Goal: Transaction & Acquisition: Purchase product/service

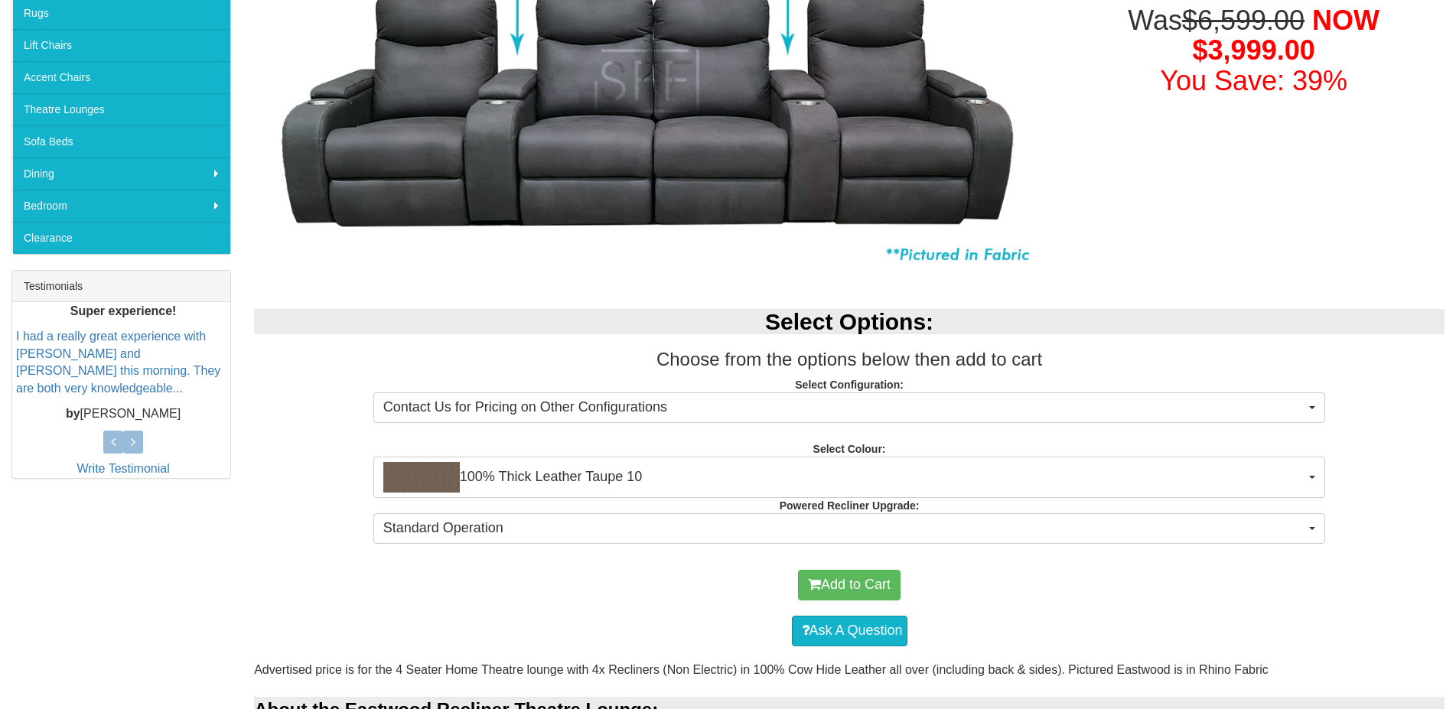
scroll to position [390, 0]
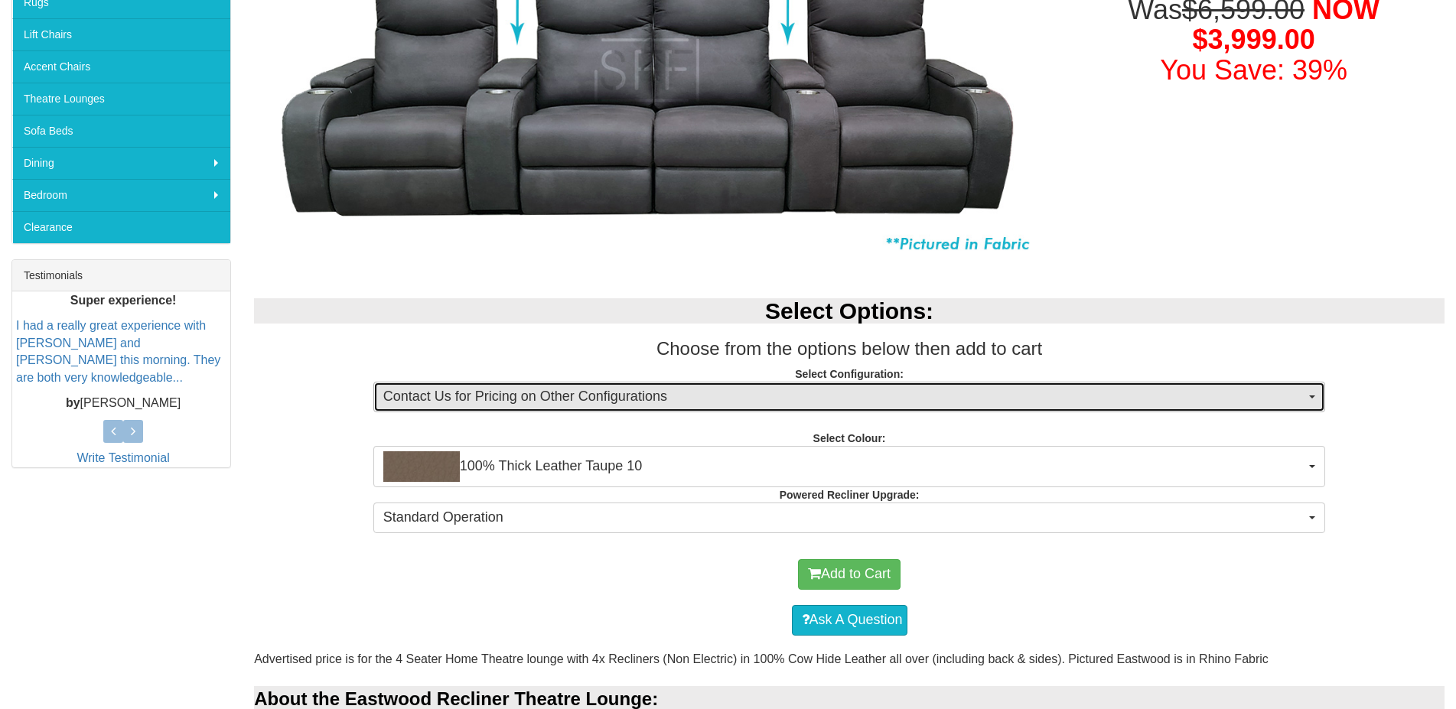
click at [967, 402] on span "Contact Us for Pricing on Other Configurations" at bounding box center [844, 397] width 922 height 20
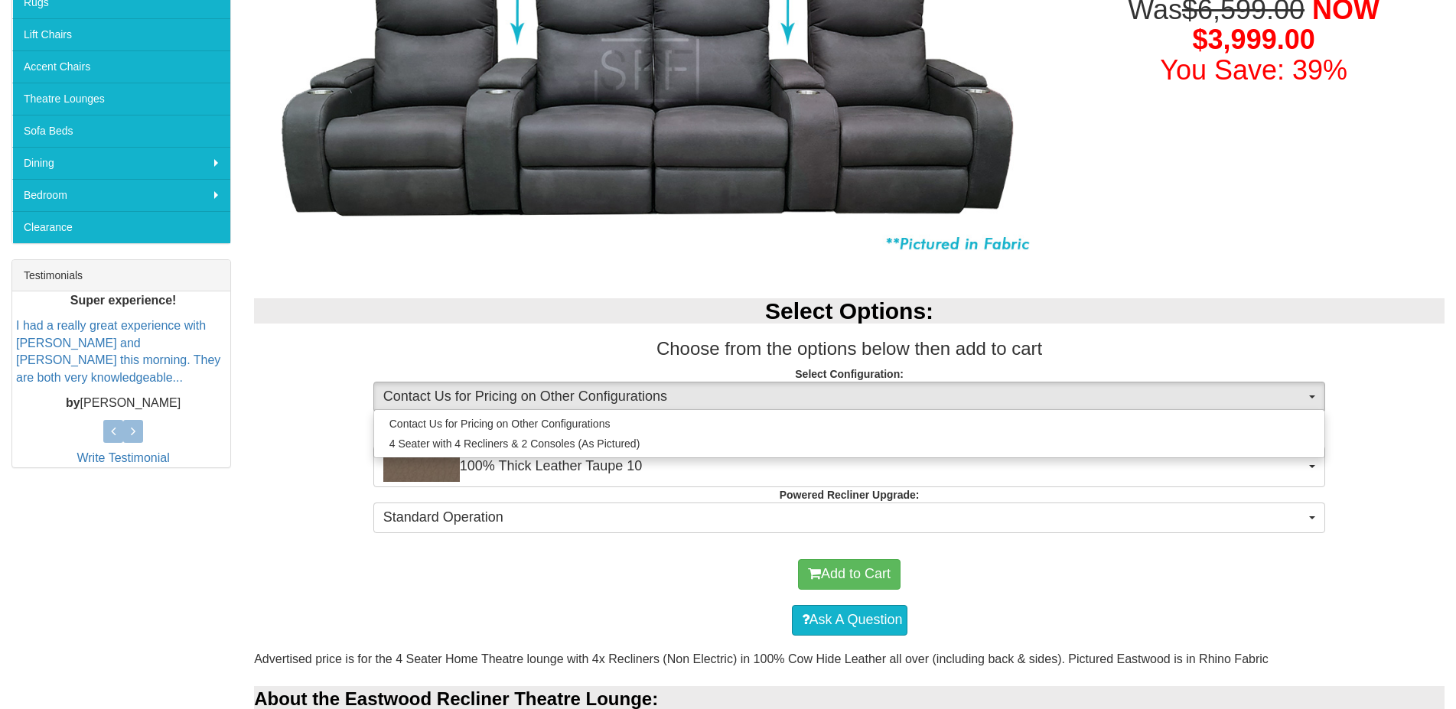
click at [1101, 351] on h3 "Choose from the options below then add to cart" at bounding box center [849, 349] width 1190 height 20
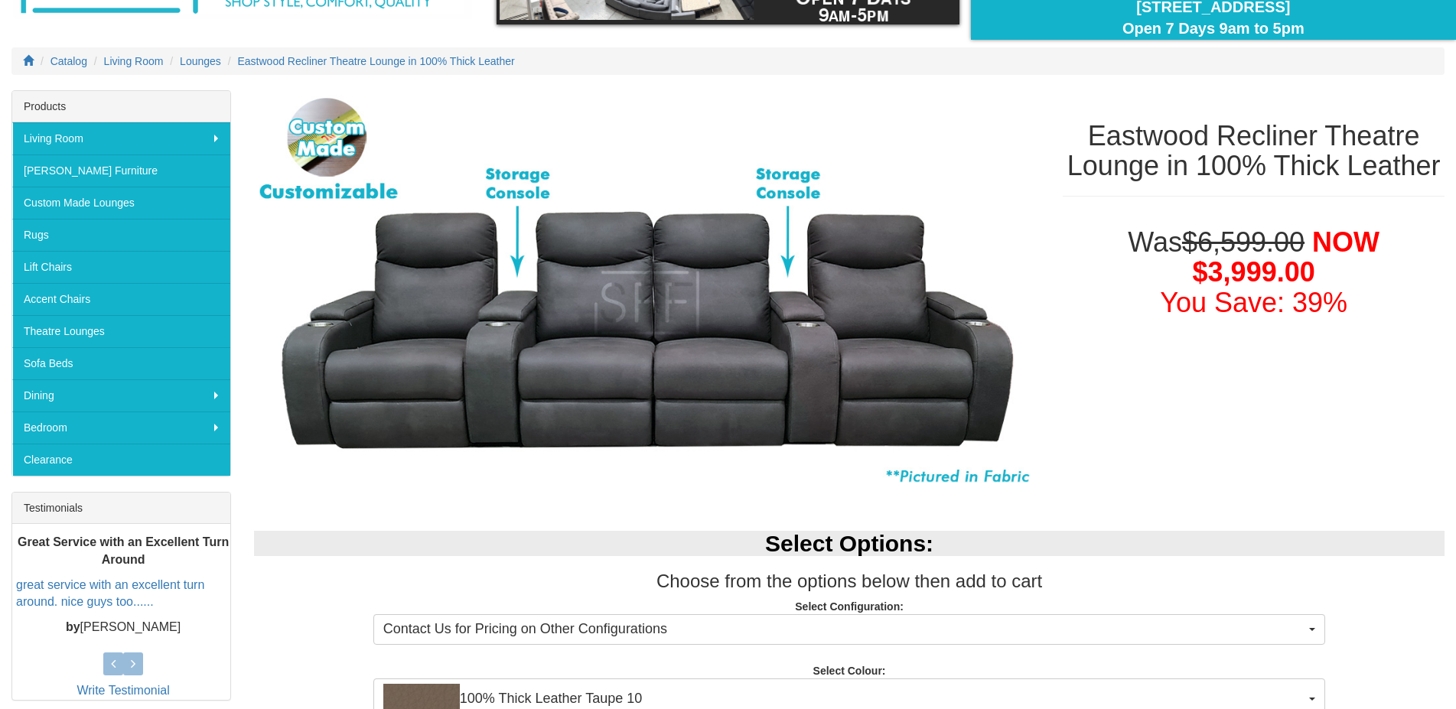
scroll to position [156, 0]
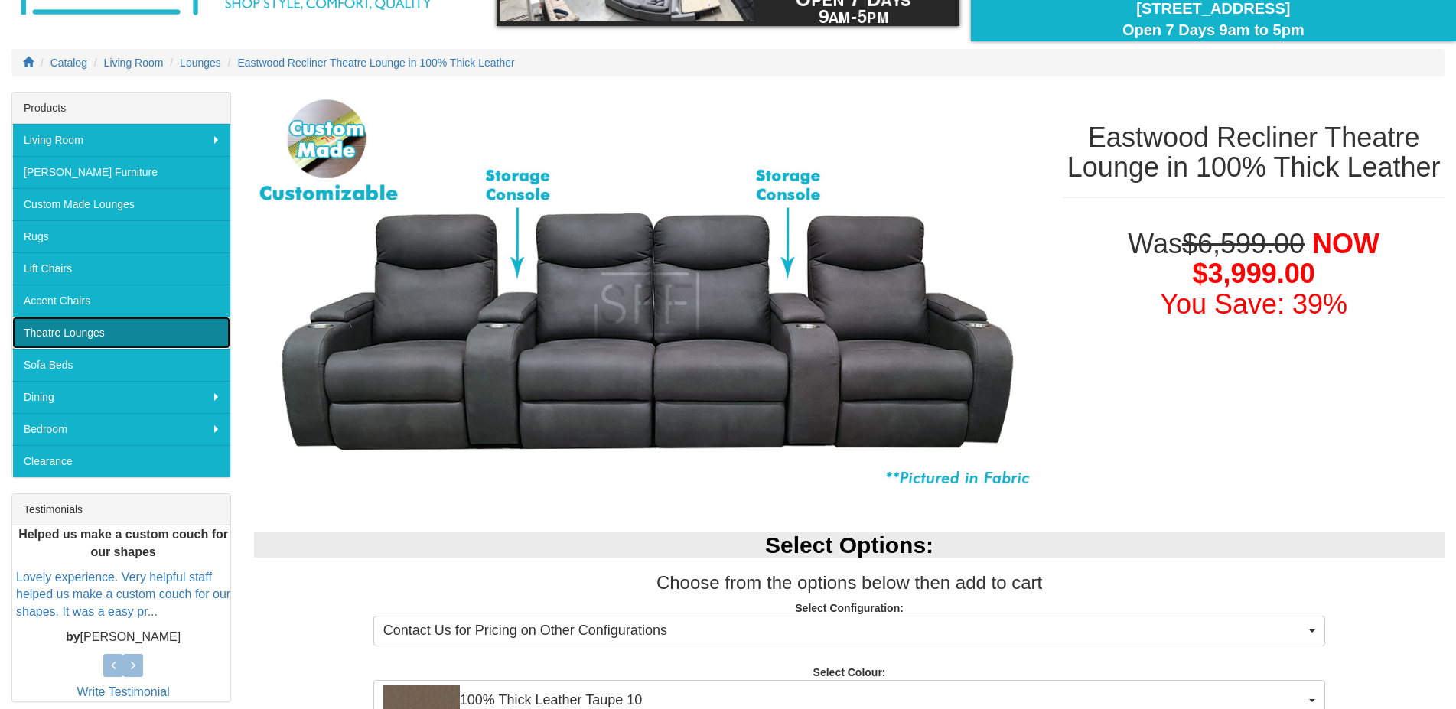
click at [73, 330] on link "Theatre Lounges" at bounding box center [121, 333] width 218 height 32
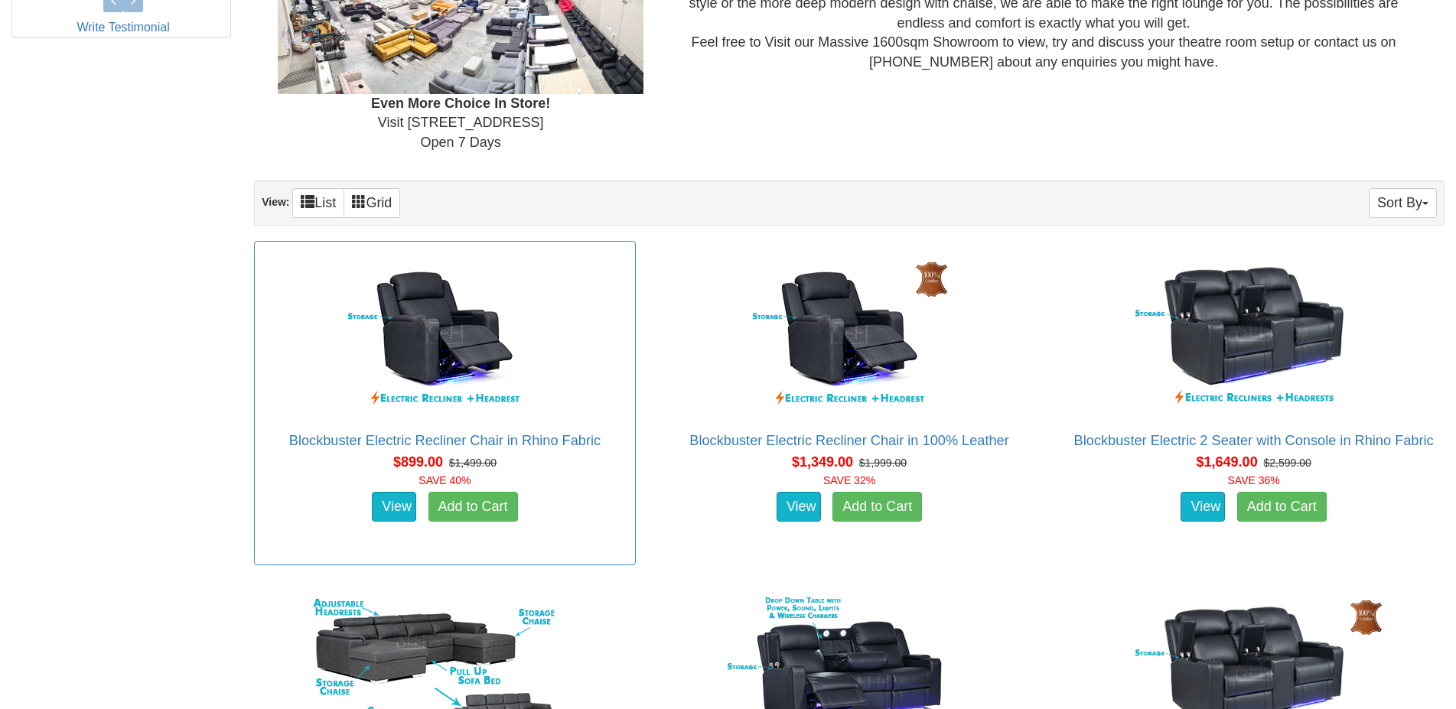
scroll to position [835, 0]
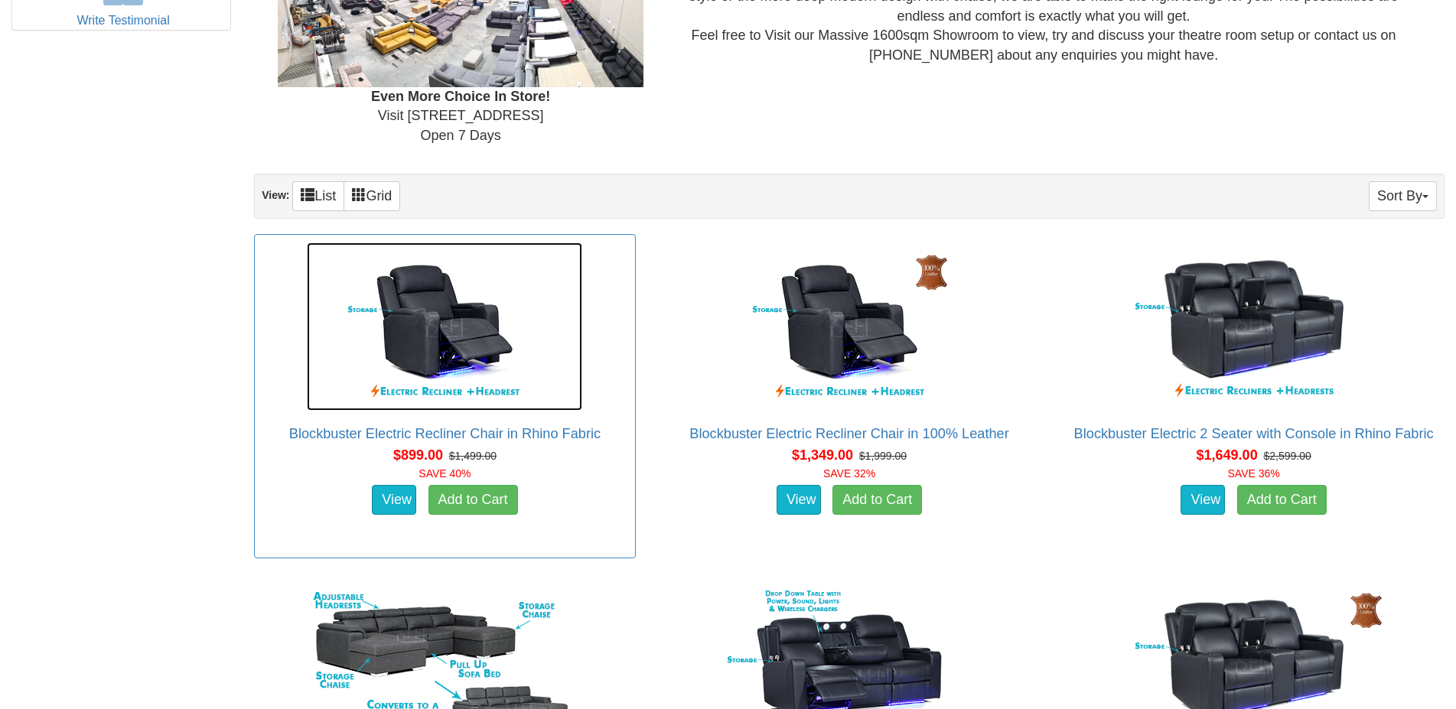
click at [477, 340] on img at bounding box center [444, 326] width 275 height 168
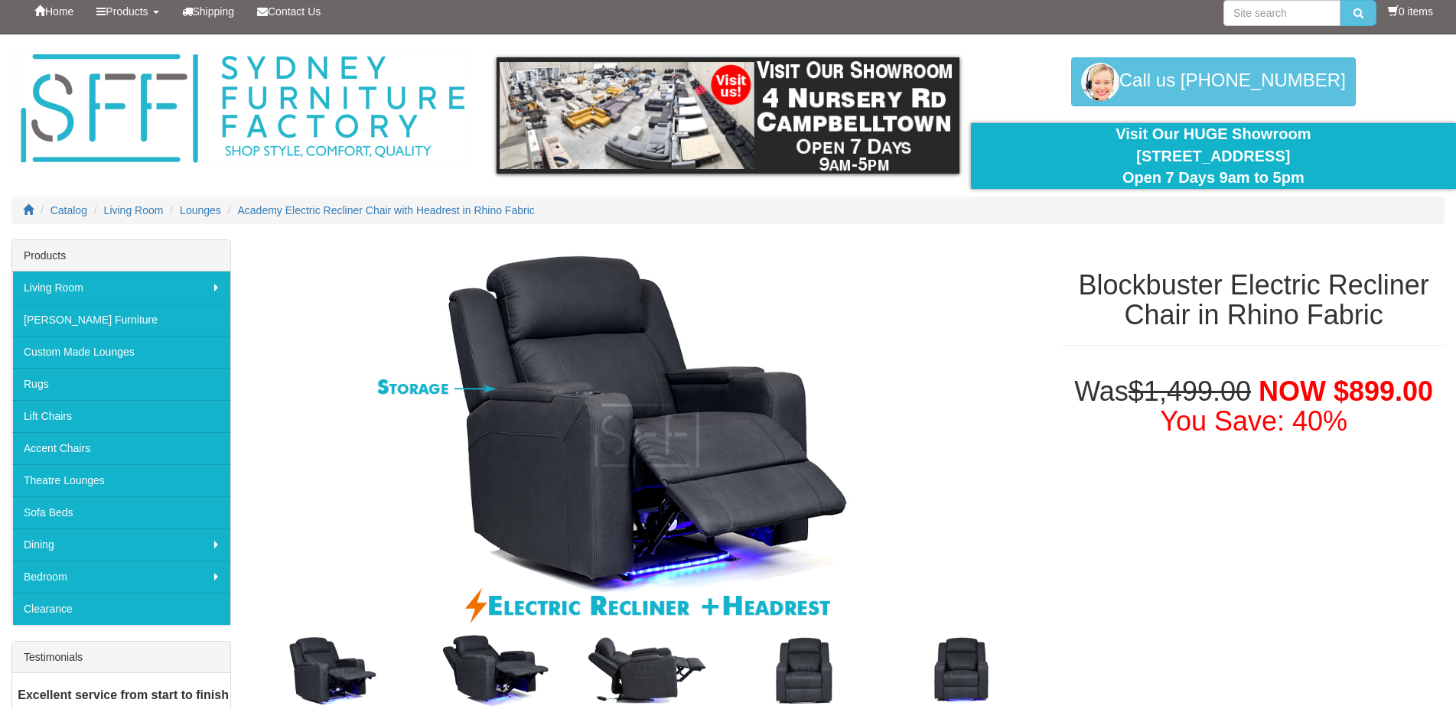
scroll to position [234, 0]
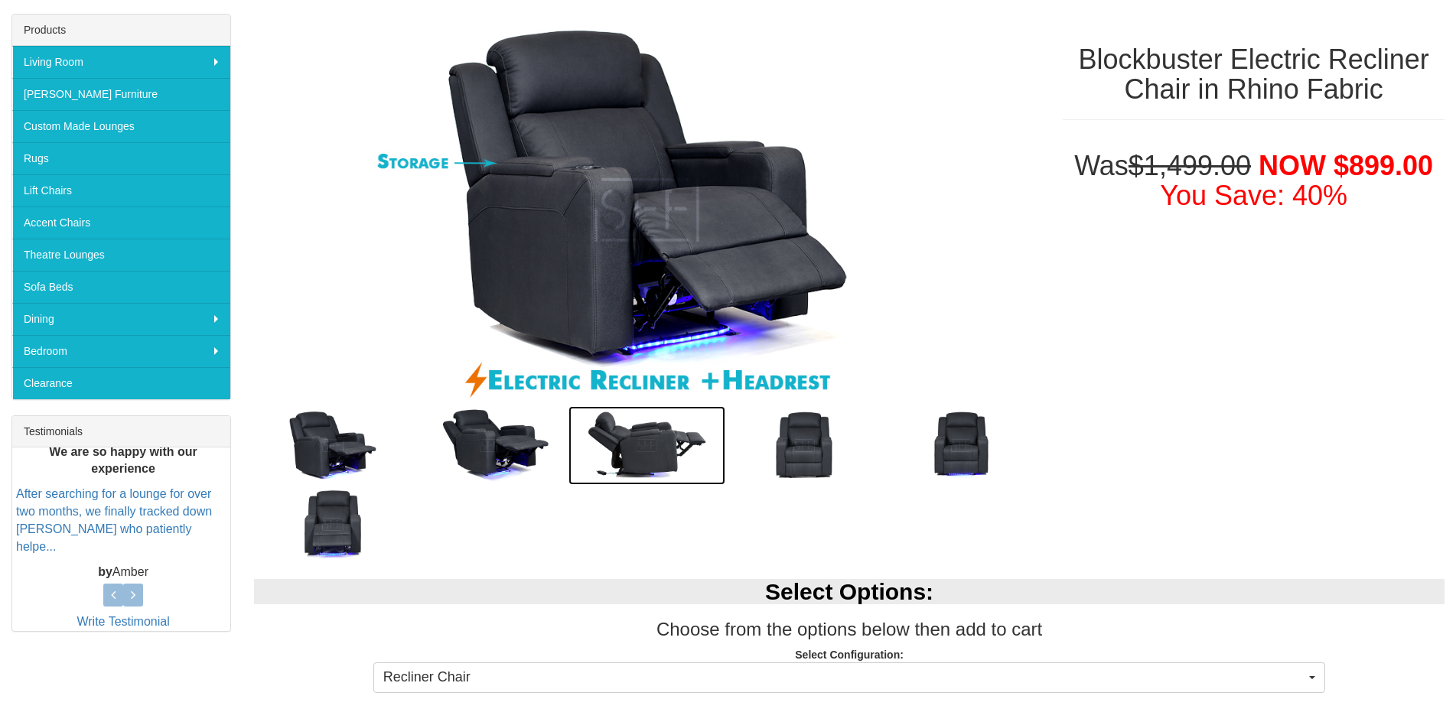
click at [656, 452] on img at bounding box center [646, 445] width 157 height 79
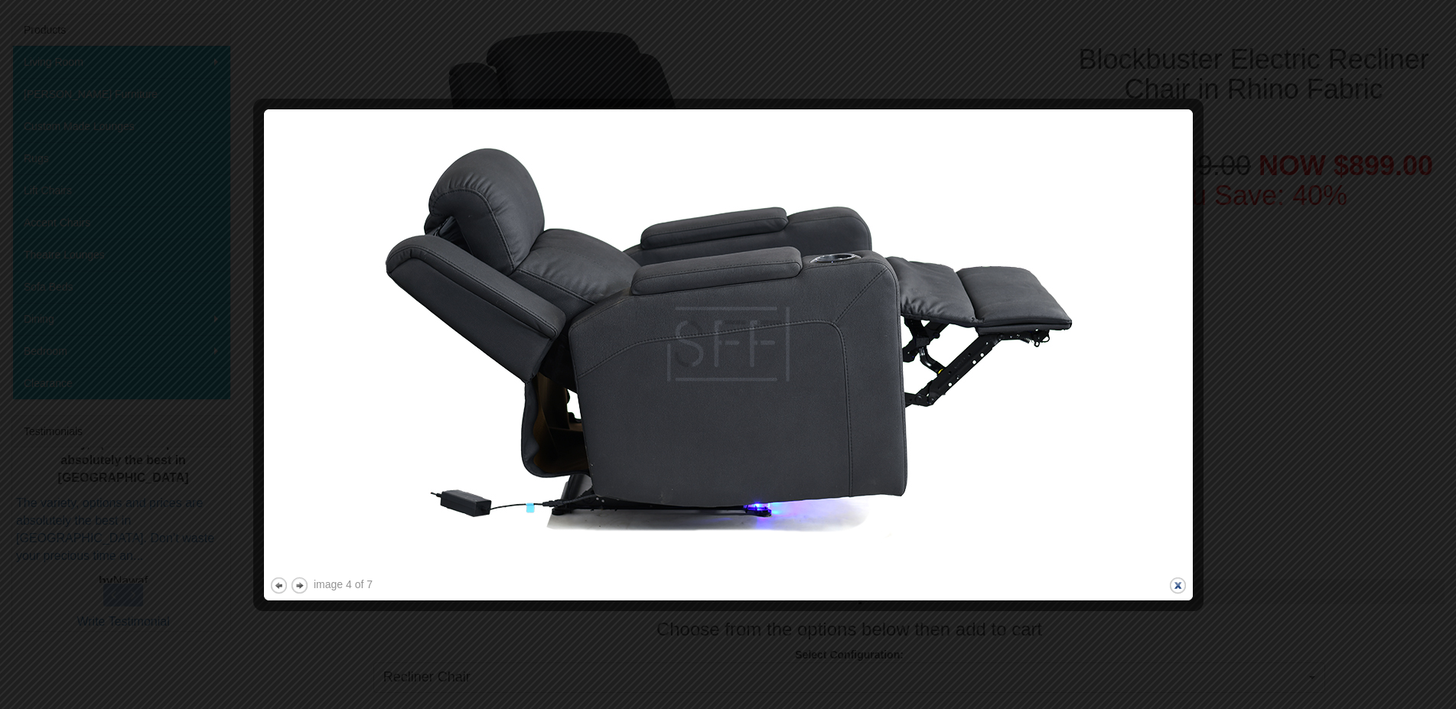
click at [1179, 588] on button "close" at bounding box center [1177, 585] width 19 height 19
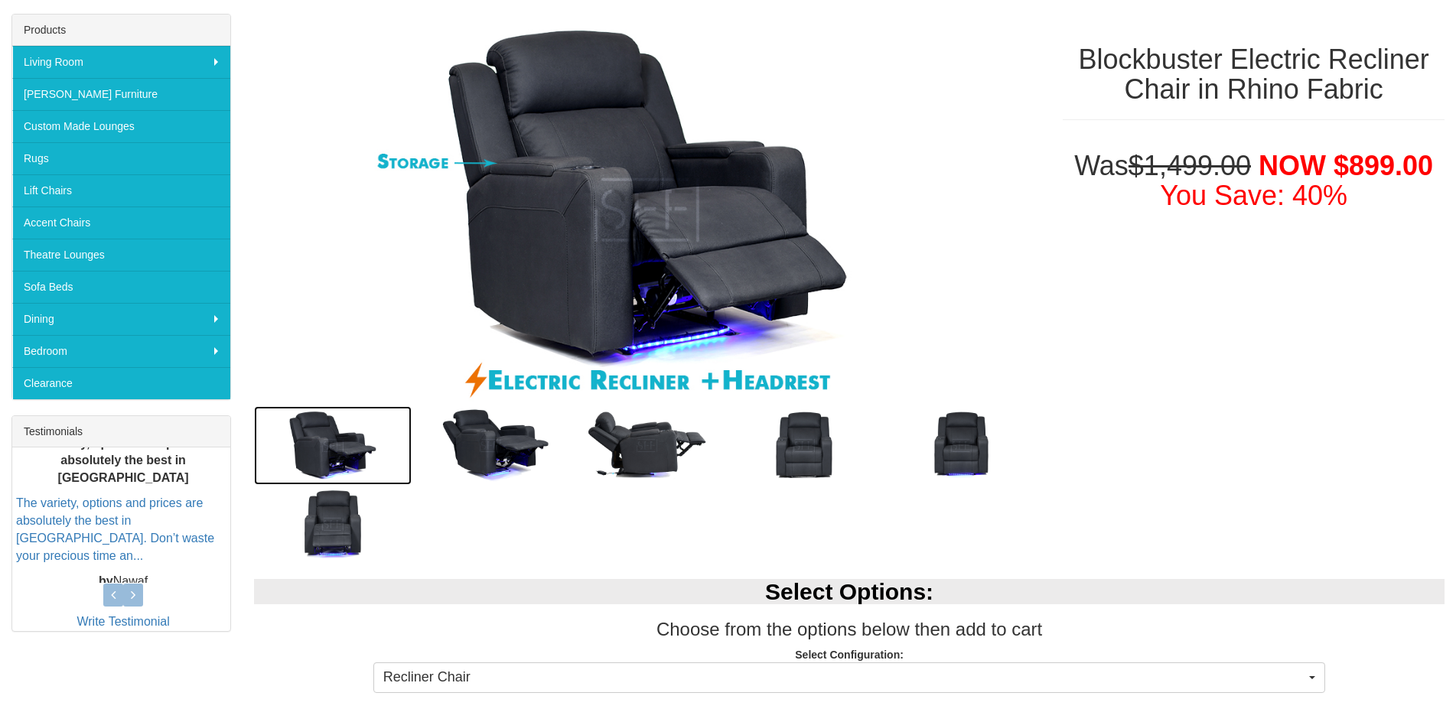
click at [327, 445] on img at bounding box center [332, 445] width 157 height 79
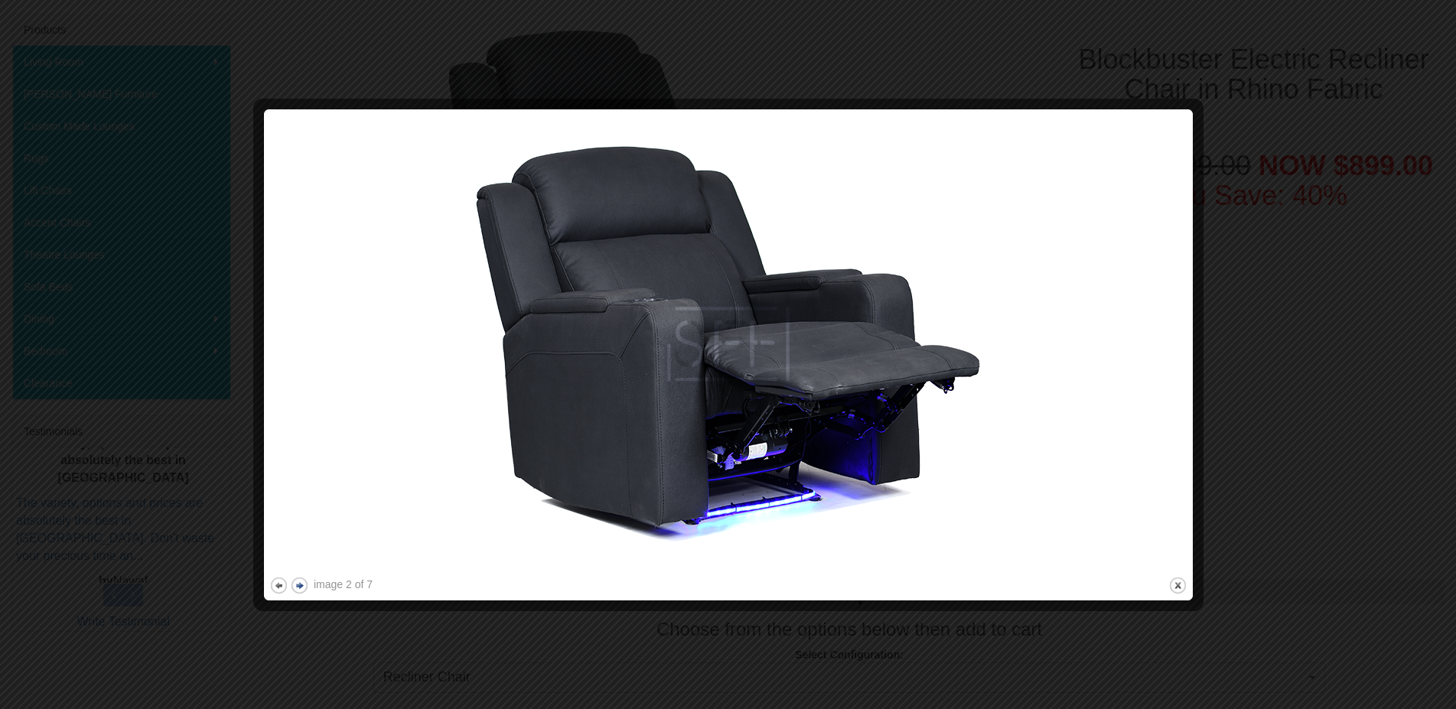
click at [305, 590] on button "next" at bounding box center [299, 585] width 19 height 19
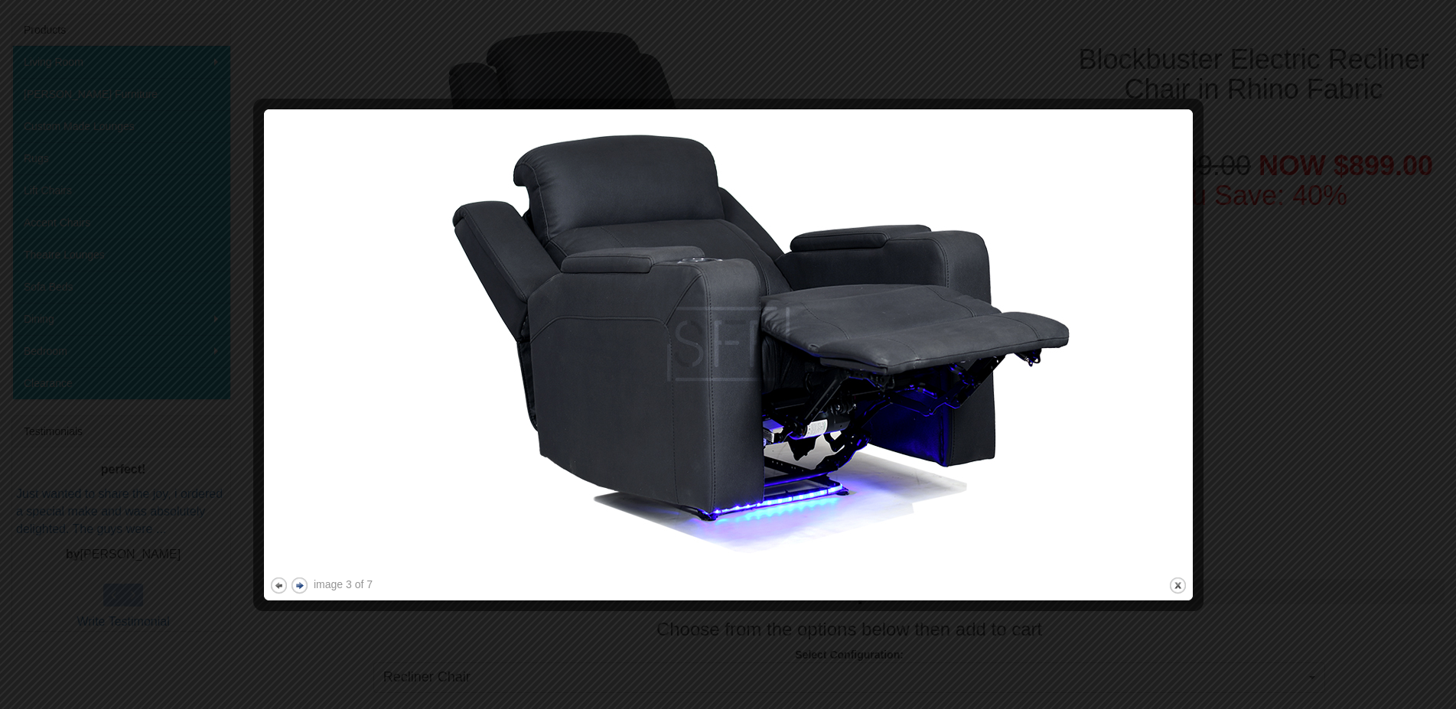
click at [305, 590] on button "next" at bounding box center [299, 585] width 19 height 19
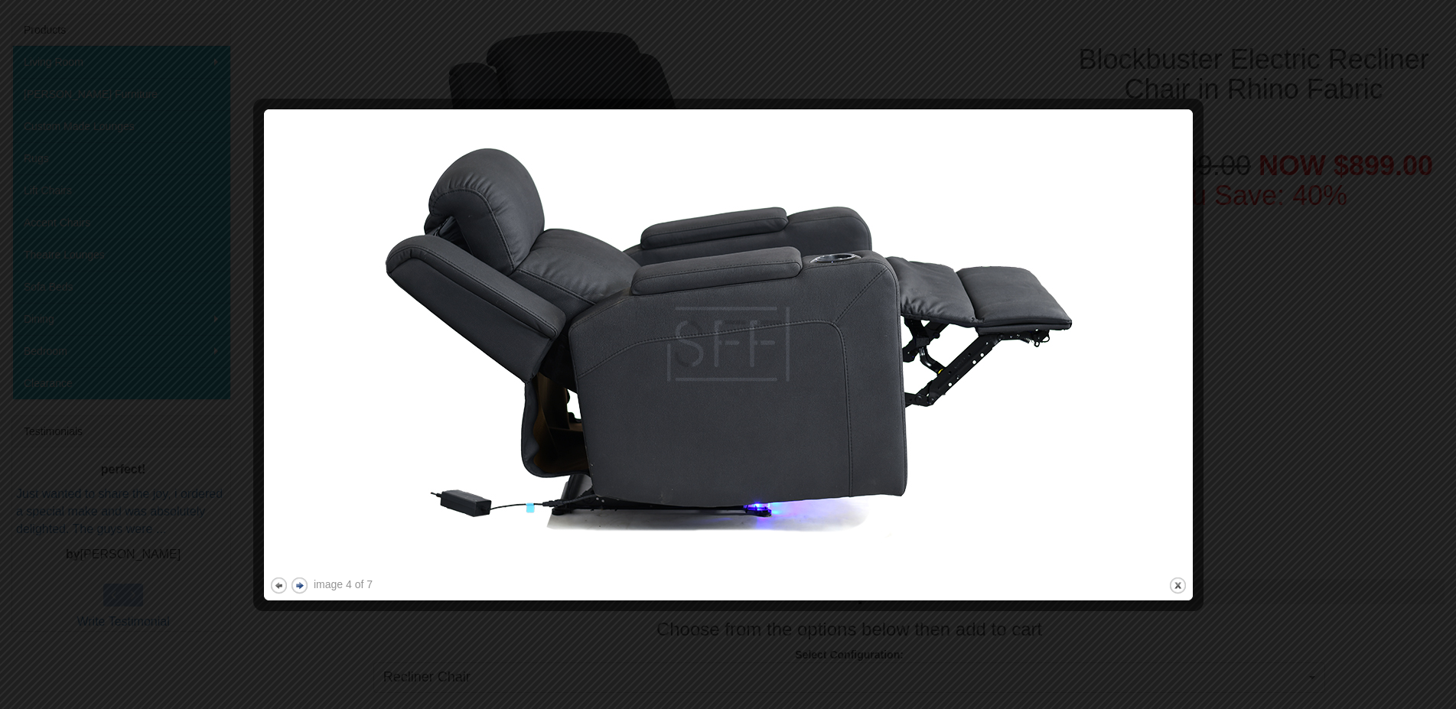
click at [305, 590] on button "next" at bounding box center [299, 585] width 19 height 19
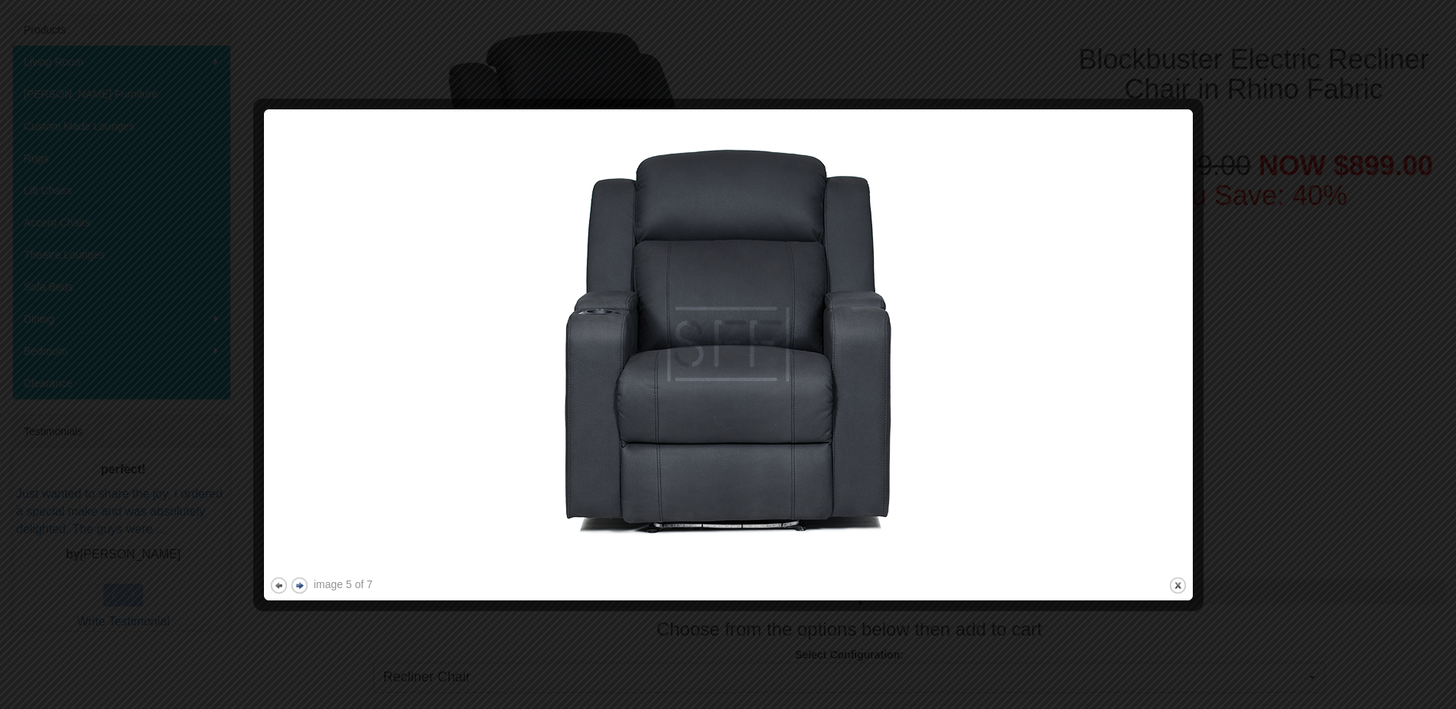
click at [305, 590] on button "next" at bounding box center [299, 585] width 19 height 19
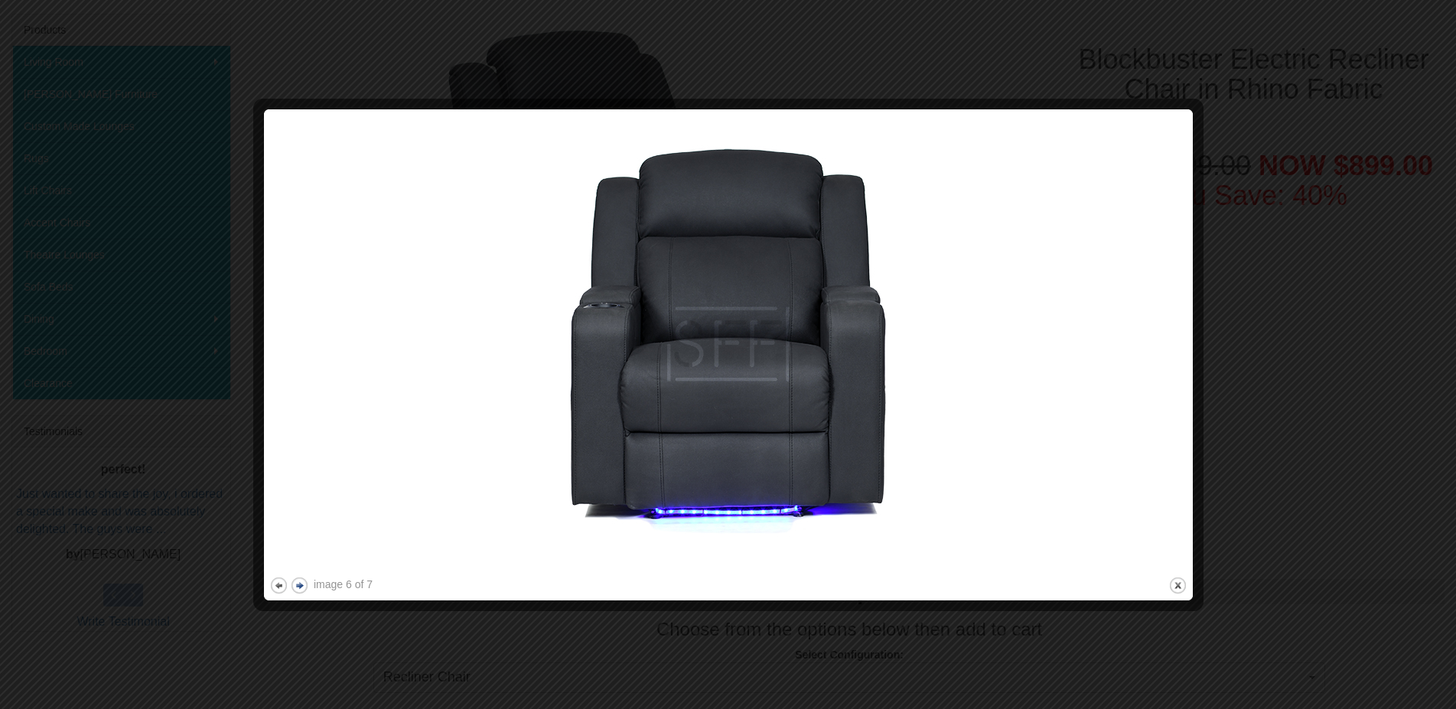
click at [305, 590] on button "next" at bounding box center [299, 585] width 19 height 19
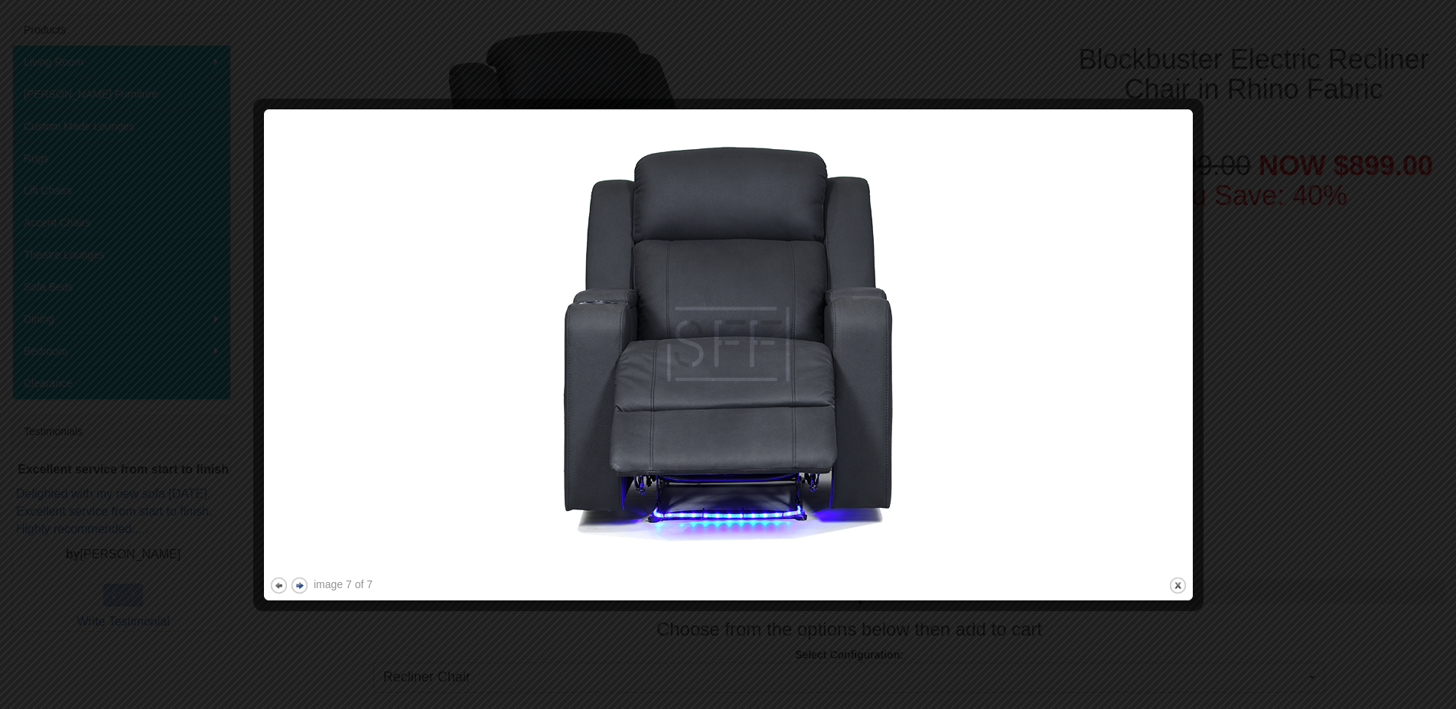
click at [305, 590] on button "next" at bounding box center [299, 585] width 19 height 19
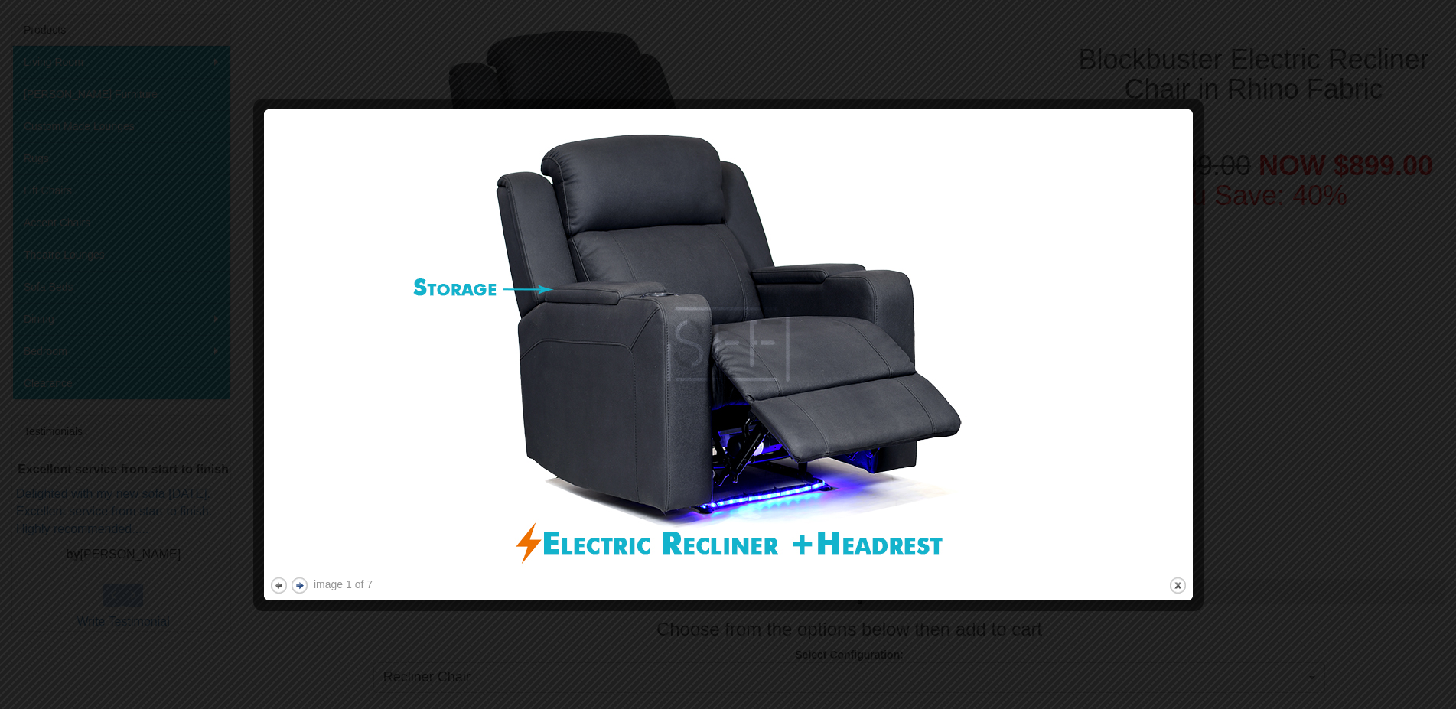
click at [305, 590] on button "next" at bounding box center [299, 585] width 19 height 19
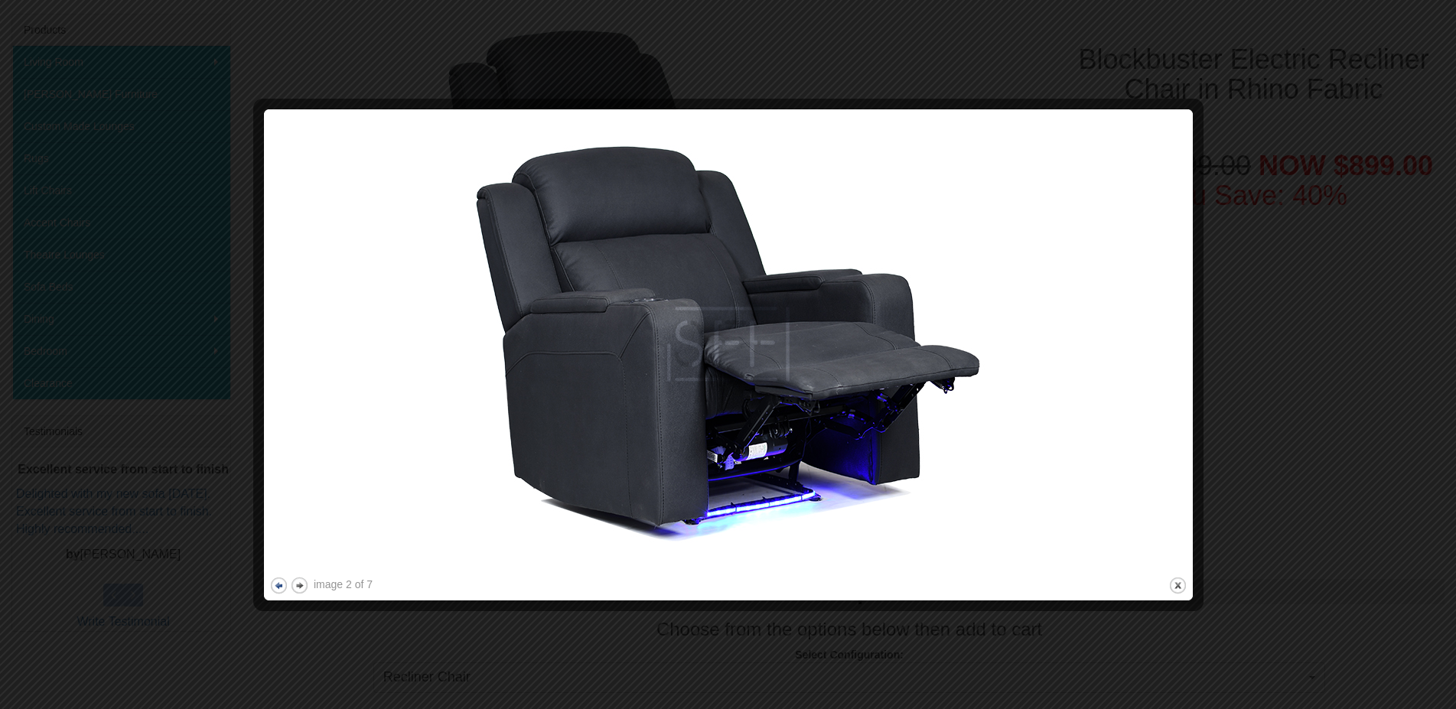
click at [276, 587] on button "previous" at bounding box center [278, 585] width 19 height 19
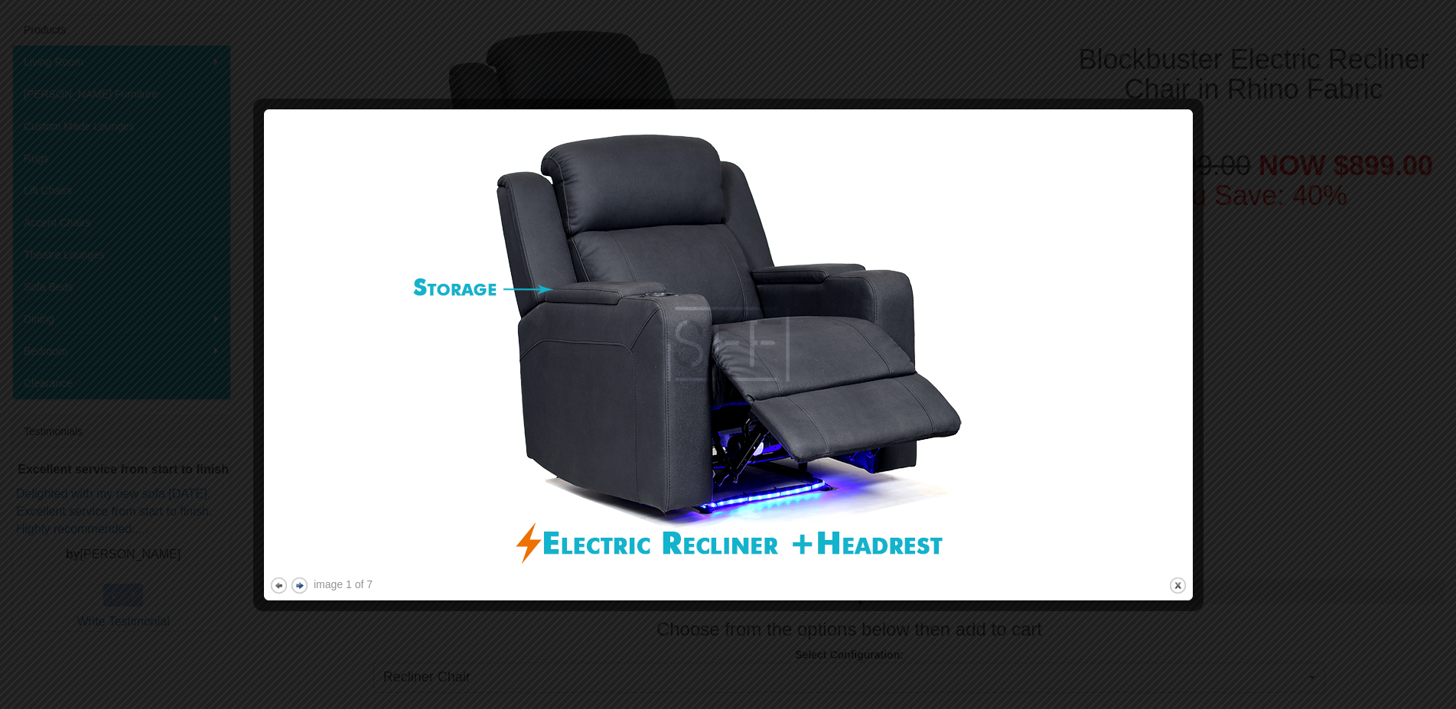
click at [307, 588] on button "next" at bounding box center [299, 585] width 19 height 19
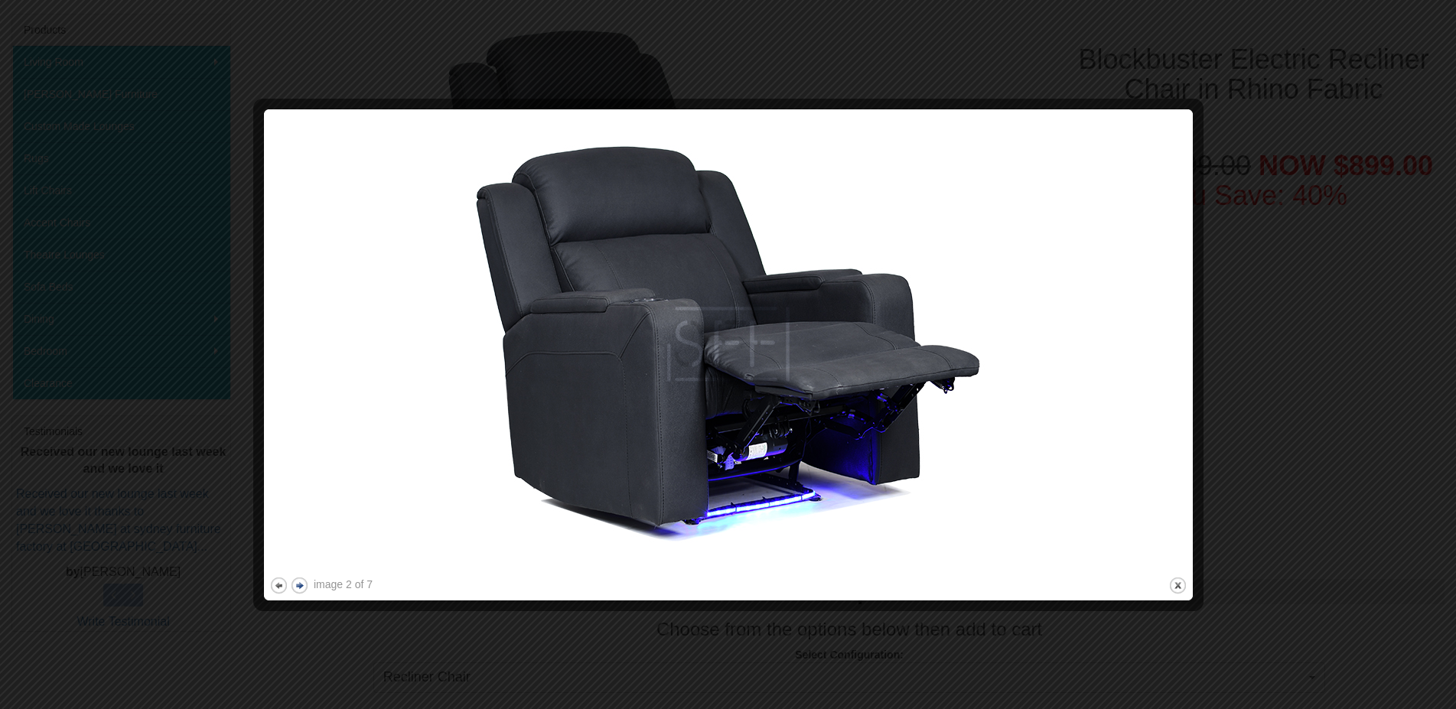
click at [307, 588] on button "next" at bounding box center [299, 585] width 19 height 19
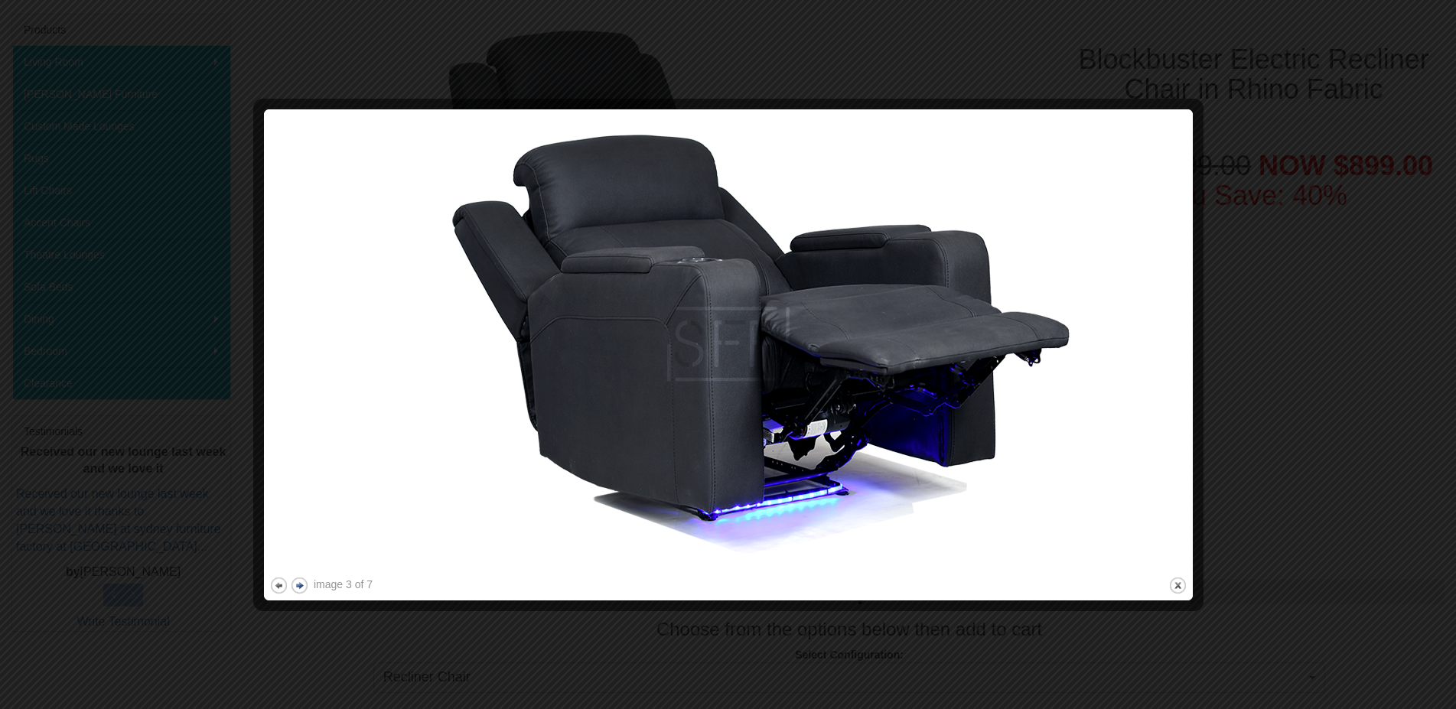
click at [307, 588] on button "next" at bounding box center [299, 585] width 19 height 19
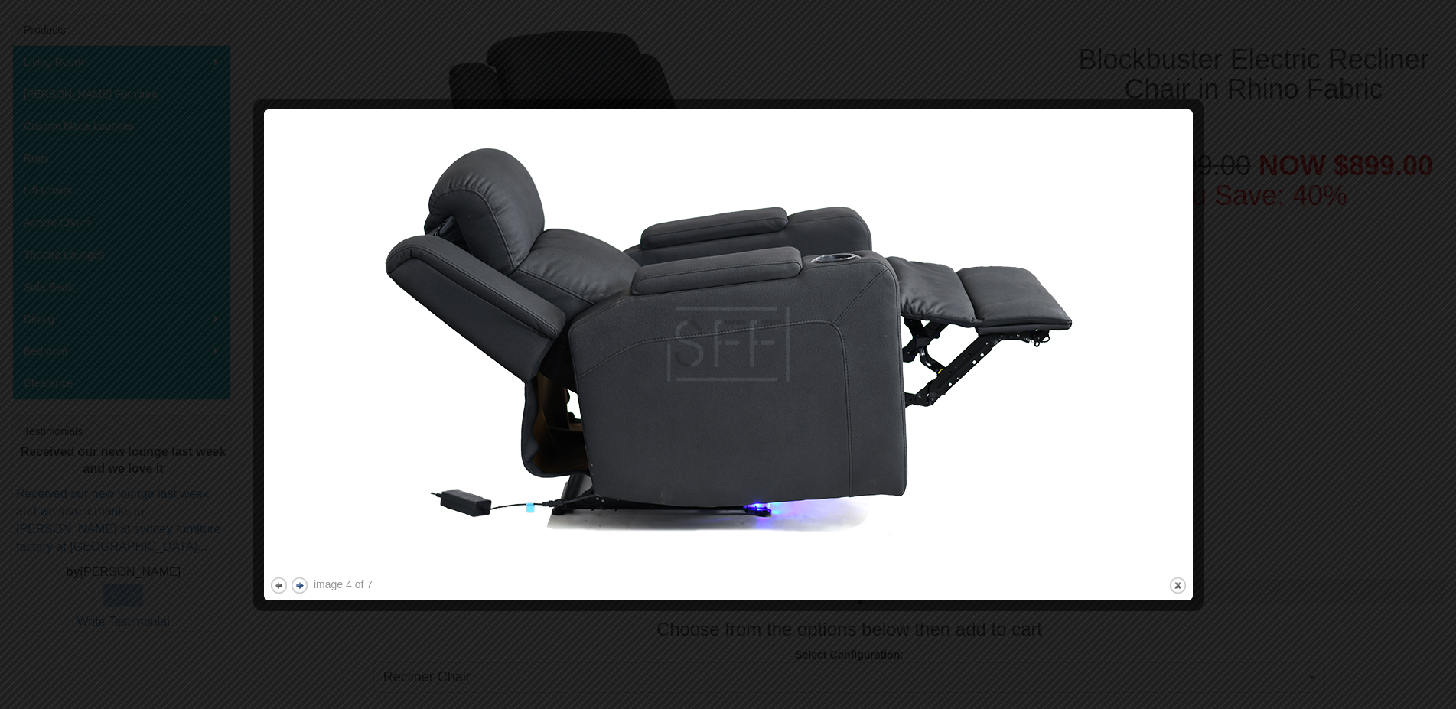
click at [307, 588] on button "next" at bounding box center [299, 585] width 19 height 19
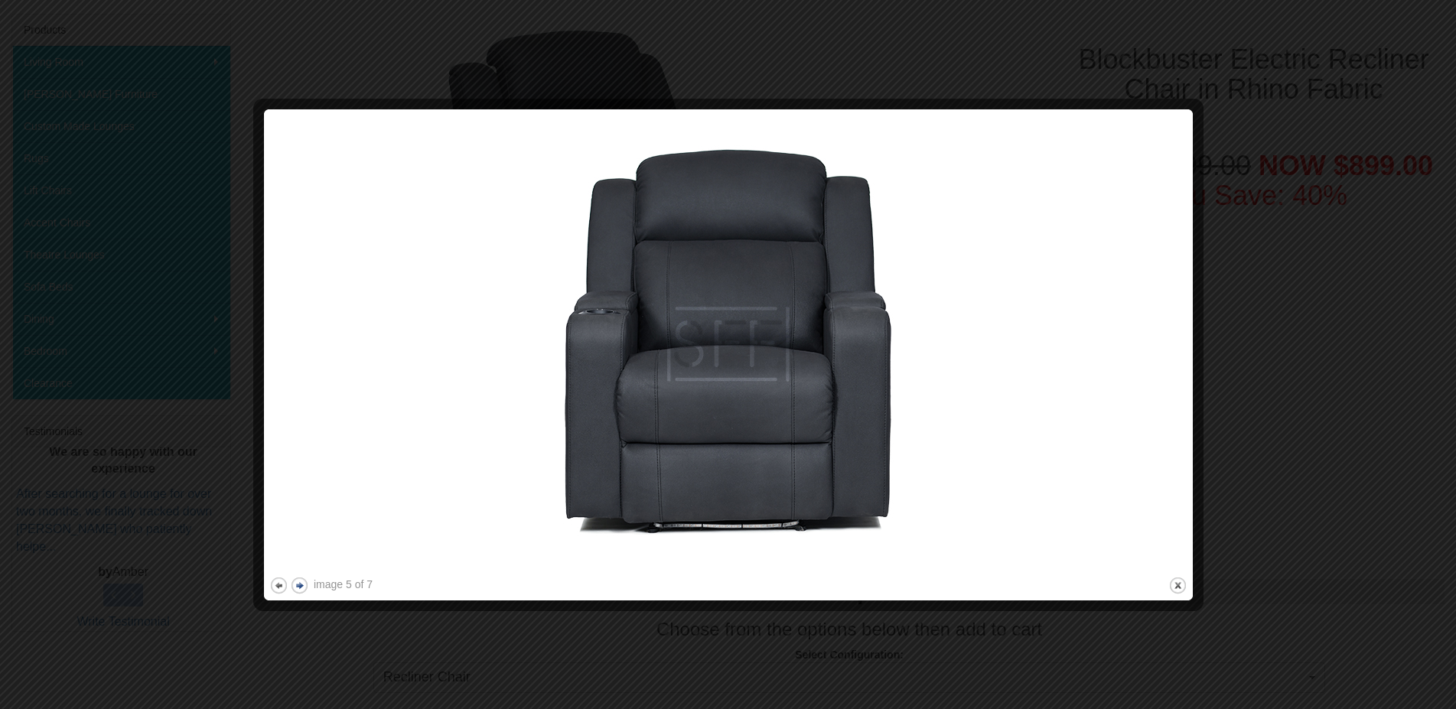
click at [307, 588] on button "next" at bounding box center [299, 585] width 19 height 19
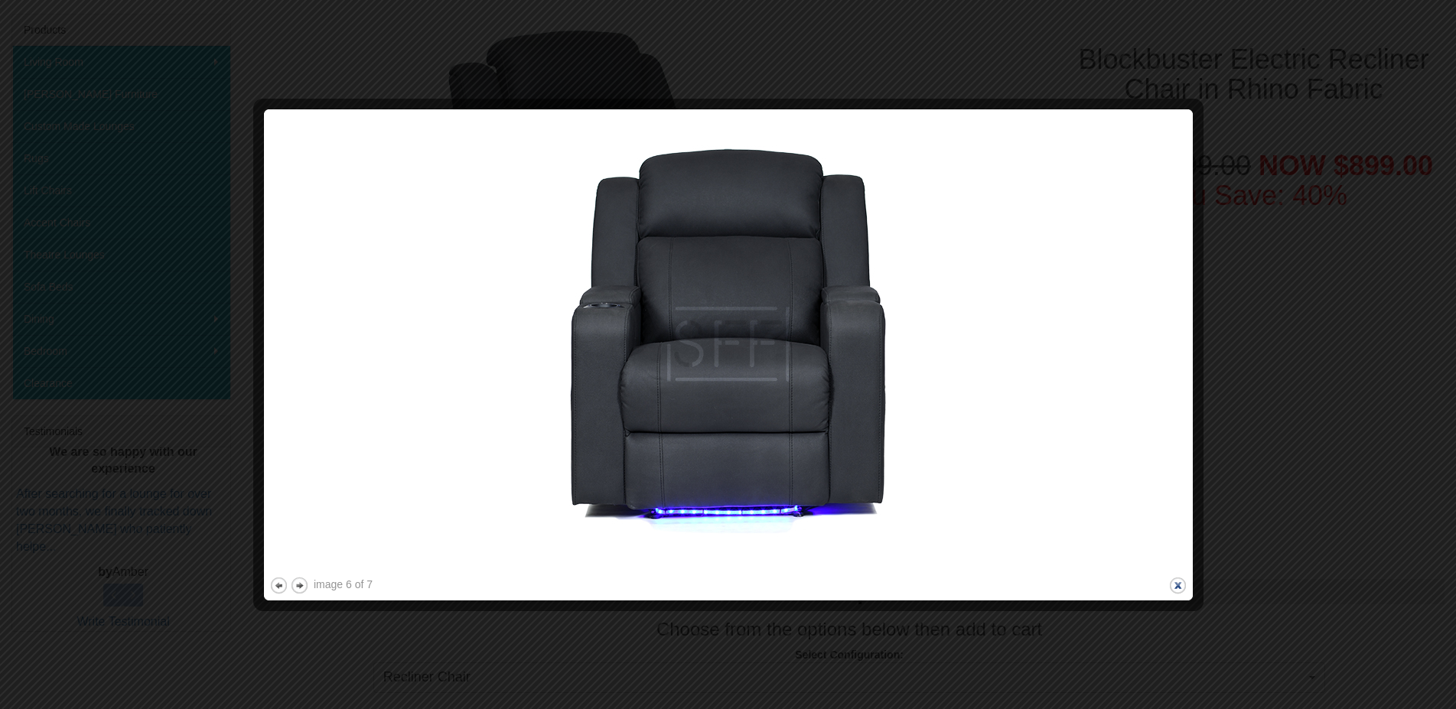
click at [1173, 584] on button "close" at bounding box center [1177, 585] width 19 height 19
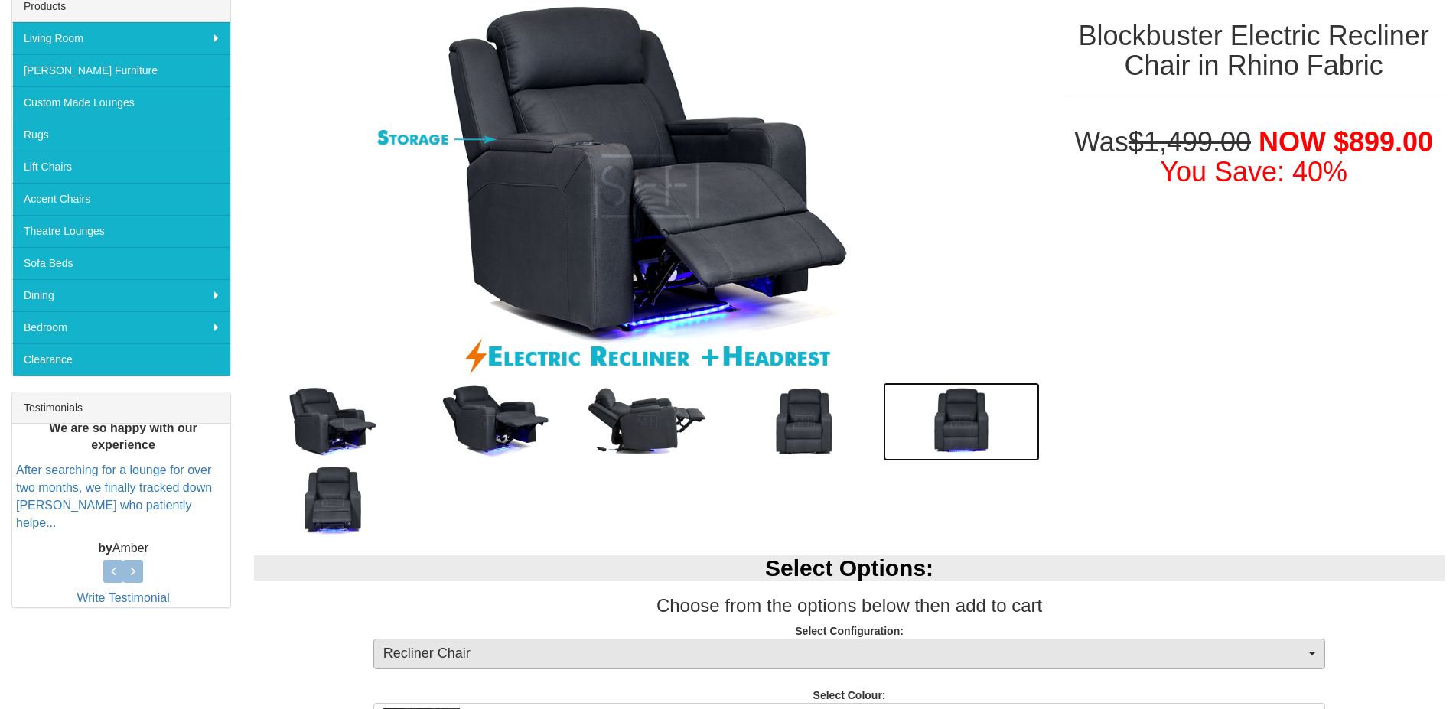
scroll to position [624, 0]
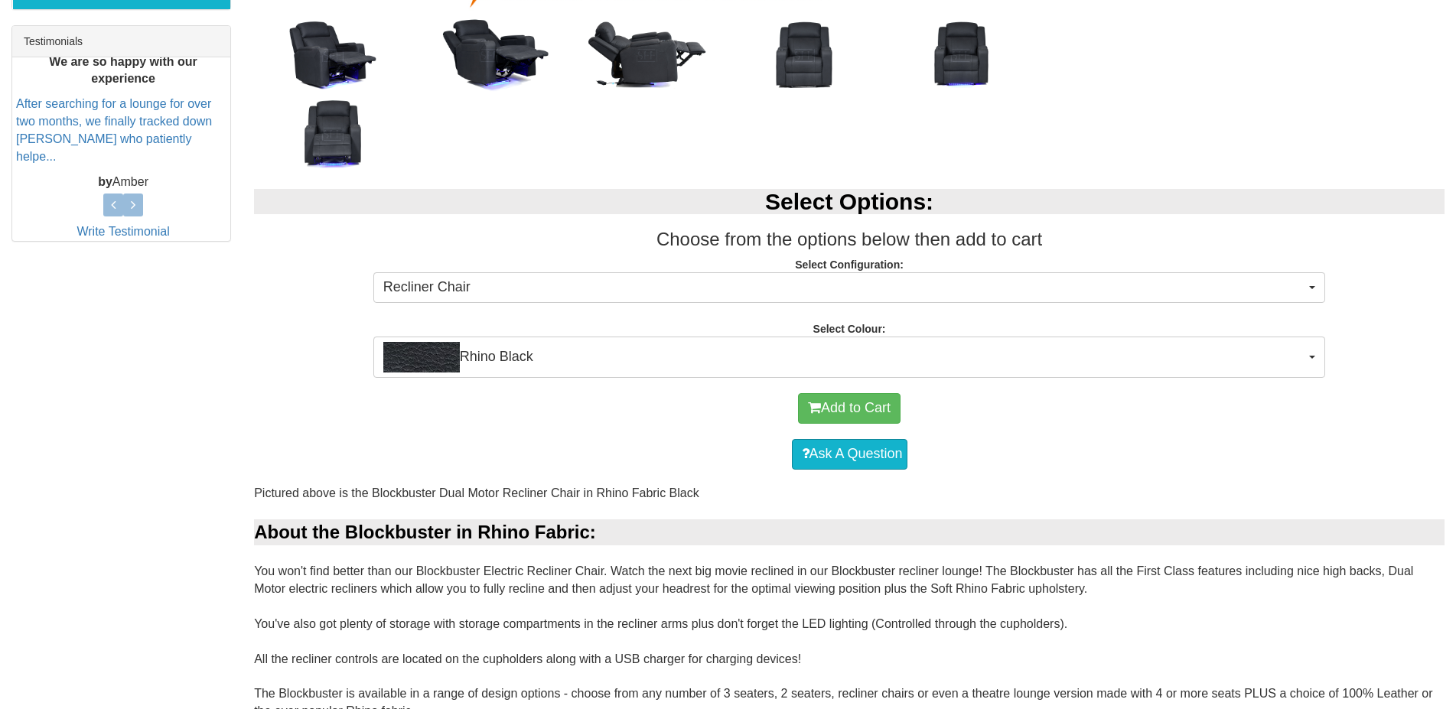
click at [853, 307] on div "Select Options: Choose from the options below then add to cart Select Configura…" at bounding box center [848, 276] width 1213 height 204
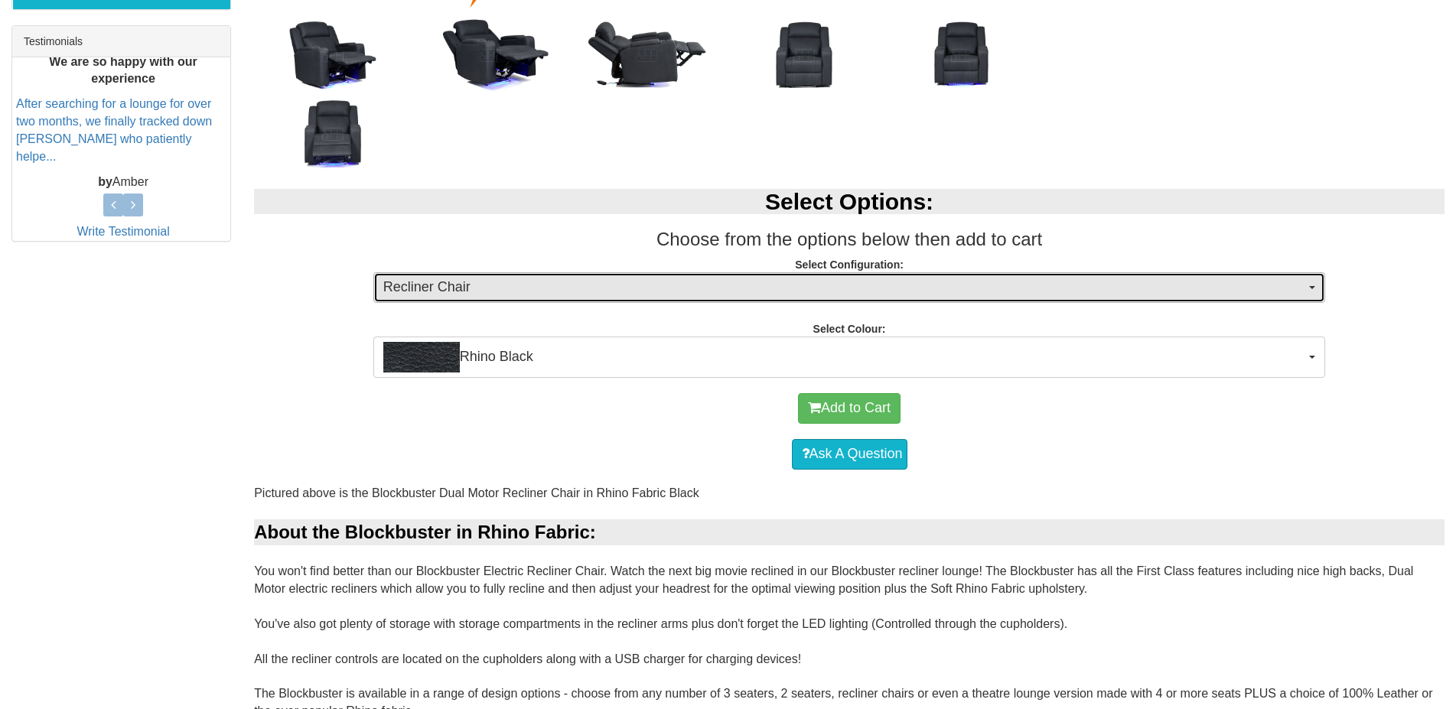
click at [851, 291] on span "Recliner Chair" at bounding box center [844, 288] width 922 height 20
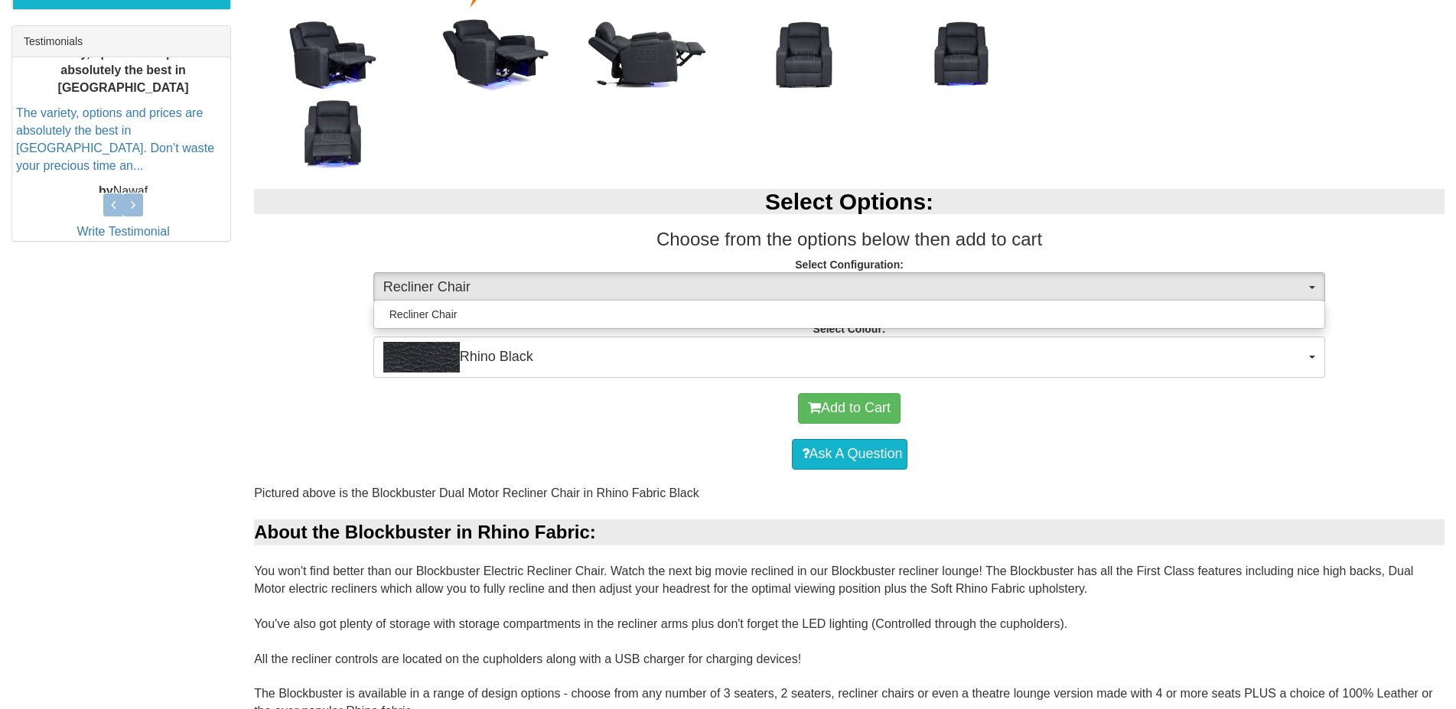
click at [1080, 411] on div "Add to Cart" at bounding box center [849, 408] width 1175 height 46
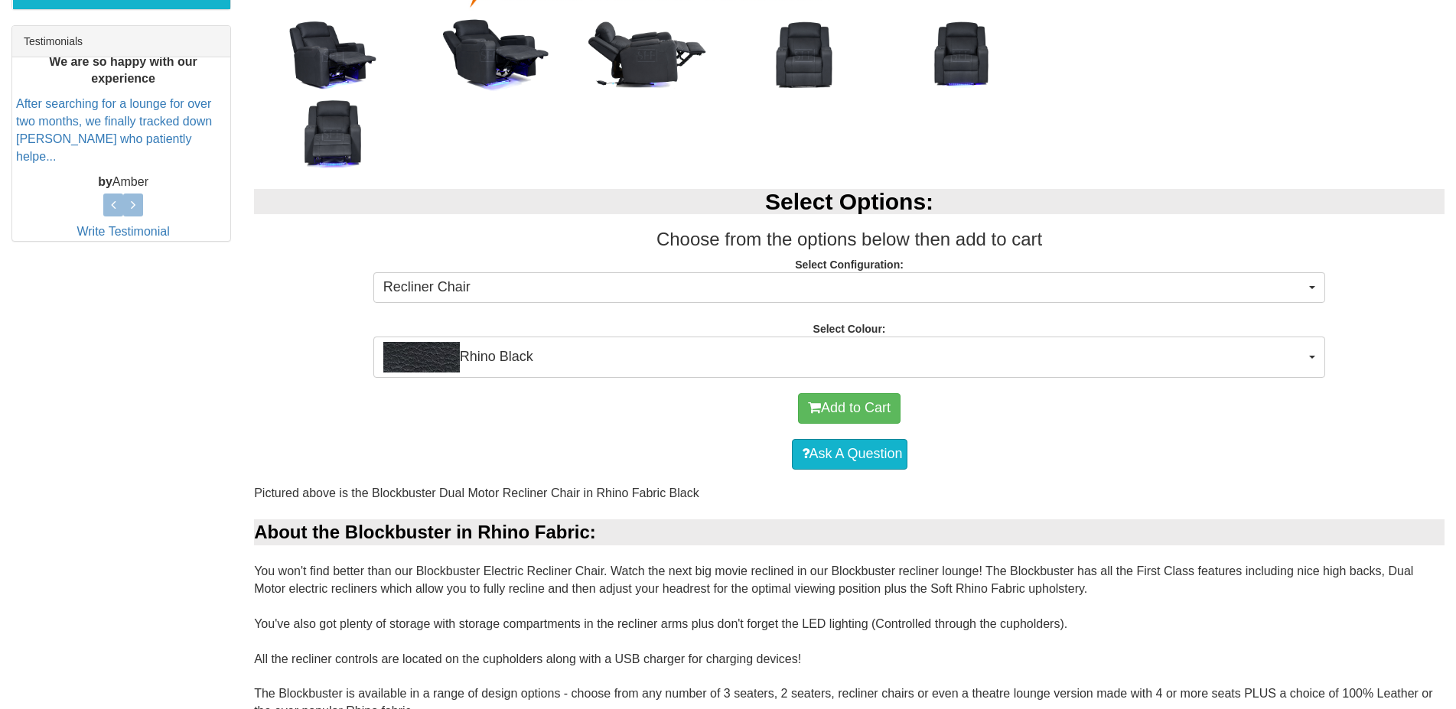
scroll to position [312, 0]
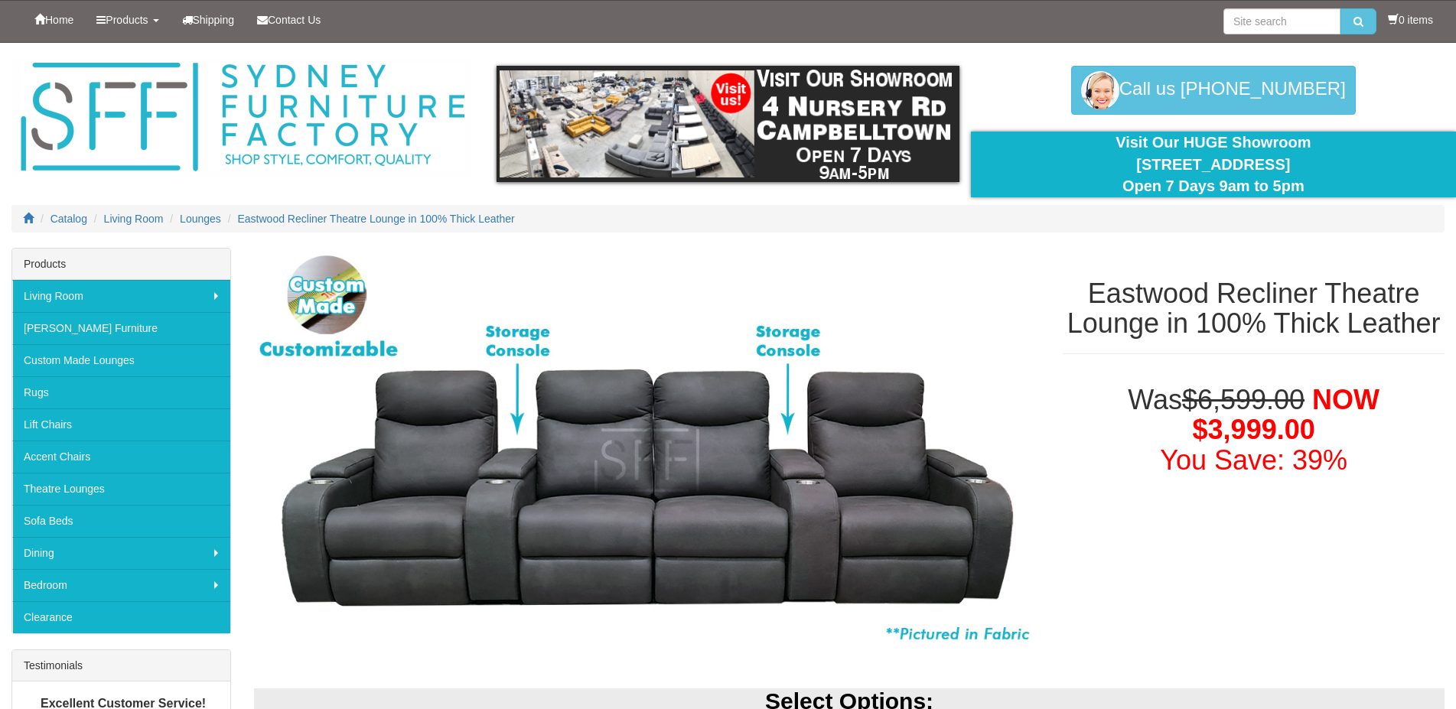
scroll to position [156, 0]
